Goal: Information Seeking & Learning: Learn about a topic

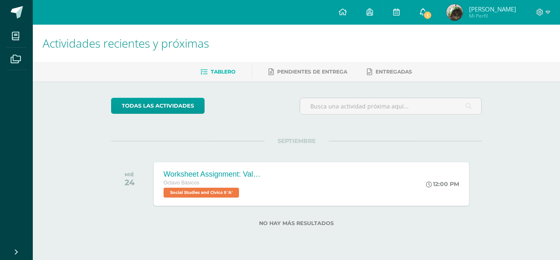
click at [426, 8] on icon at bounding box center [423, 11] width 7 height 7
click at [11, 59] on icon at bounding box center [16, 59] width 10 height 8
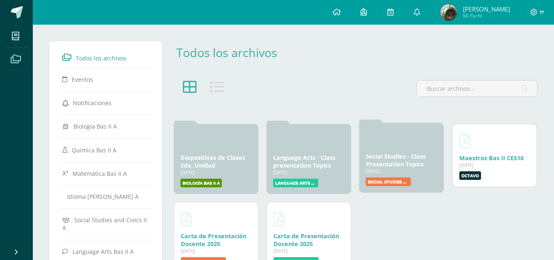
click at [405, 173] on div "[DATE]" at bounding box center [401, 171] width 71 height 6
click at [386, 178] on label "Social Studies and Civics II A" at bounding box center [388, 181] width 45 height 9
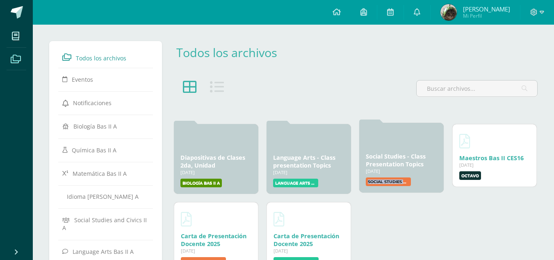
click at [385, 154] on link "Social Studies - Class Presentation Topics" at bounding box center [396, 160] width 60 height 16
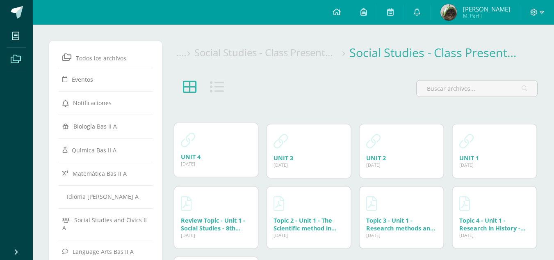
click at [214, 152] on div "UNIT 4 [DATE] [DATE] Creado por: [PERSON_NAME]" at bounding box center [216, 149] width 84 height 53
click at [198, 157] on link "UNIT 4" at bounding box center [191, 157] width 20 height 8
